Goal: Task Accomplishment & Management: Manage account settings

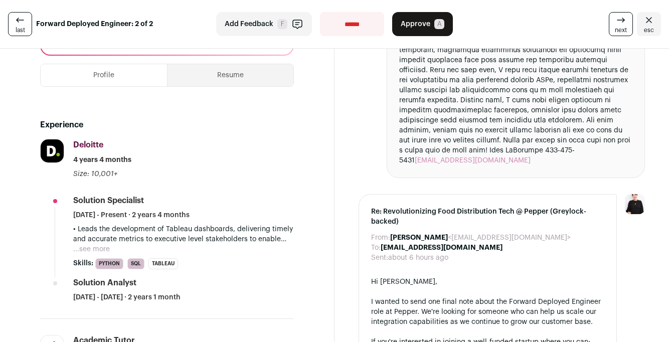
scroll to position [209, 0]
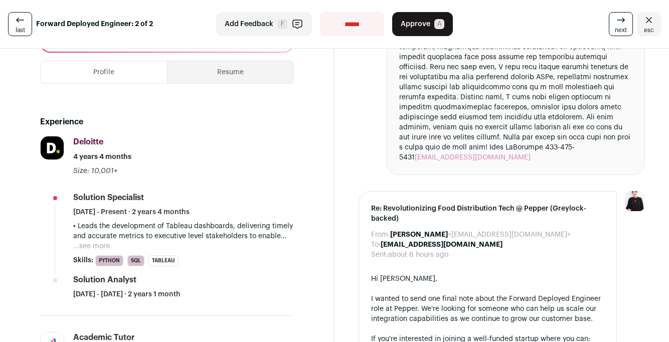
click at [90, 245] on button "...see more" at bounding box center [91, 246] width 37 height 10
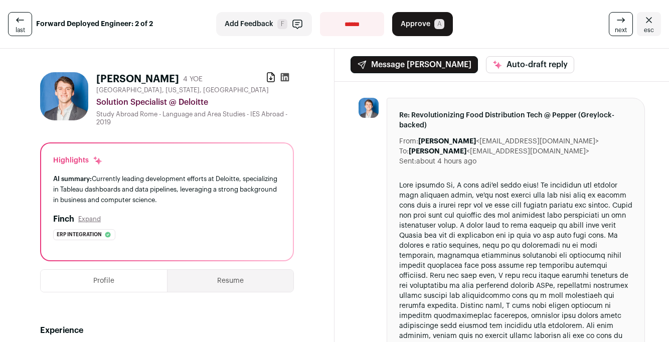
scroll to position [0, 0]
click at [283, 77] on icon at bounding box center [285, 78] width 9 height 9
click at [426, 27] on span "Approve" at bounding box center [416, 24] width 30 height 10
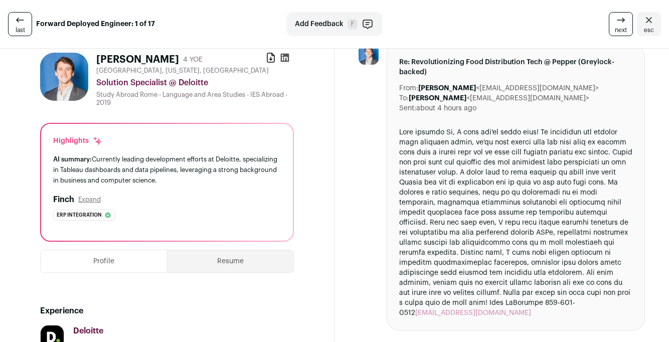
scroll to position [21, 0]
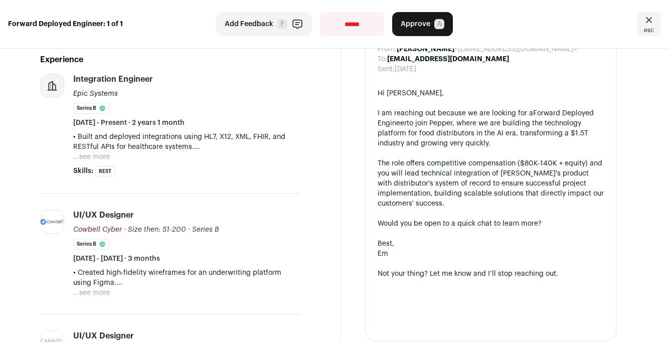
scroll to position [206, 0]
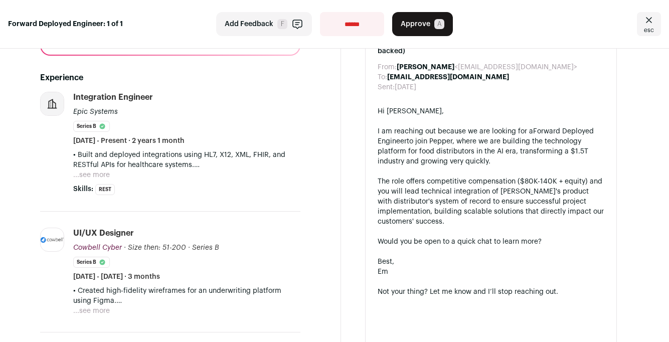
click at [100, 177] on button "...see more" at bounding box center [91, 175] width 37 height 10
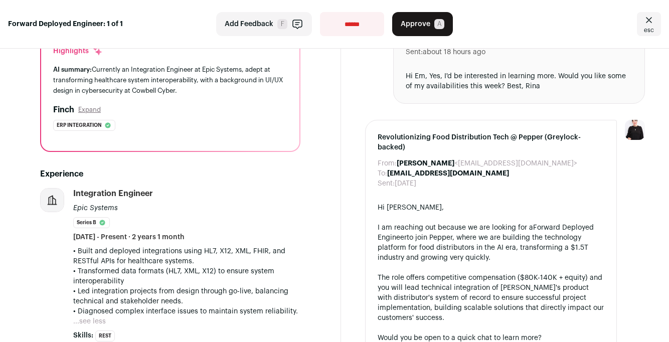
scroll to position [114, 0]
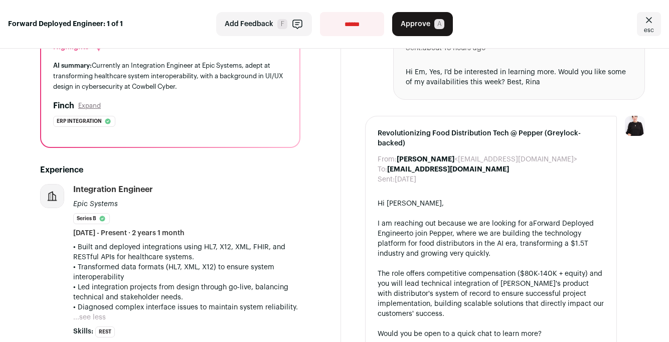
click at [421, 32] on button "Approve A" at bounding box center [422, 24] width 61 height 24
